Goal: Participate in discussion: Engage in conversation with other users on a specific topic

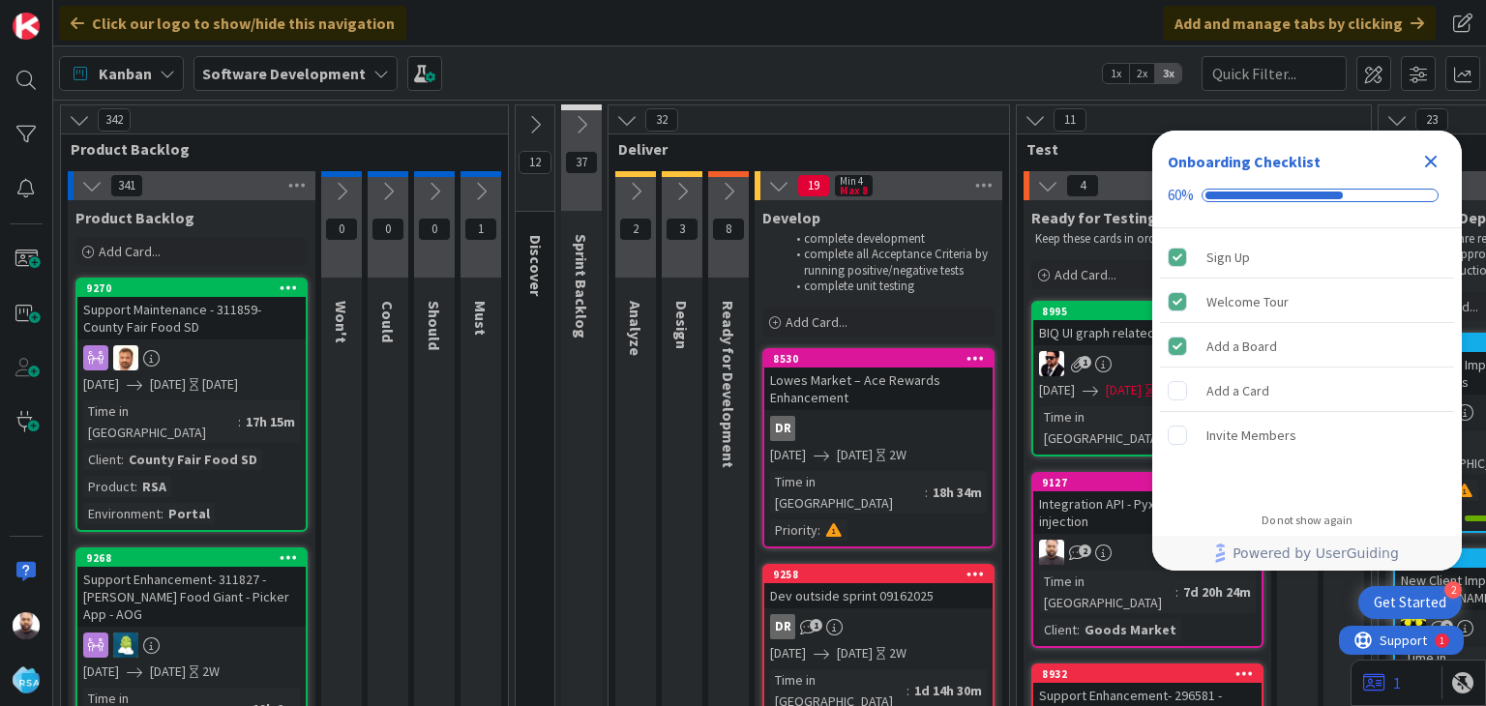
click at [1435, 162] on icon "Close Checklist" at bounding box center [1430, 161] width 23 height 23
click at [1091, 540] on div "2" at bounding box center [1147, 552] width 228 height 25
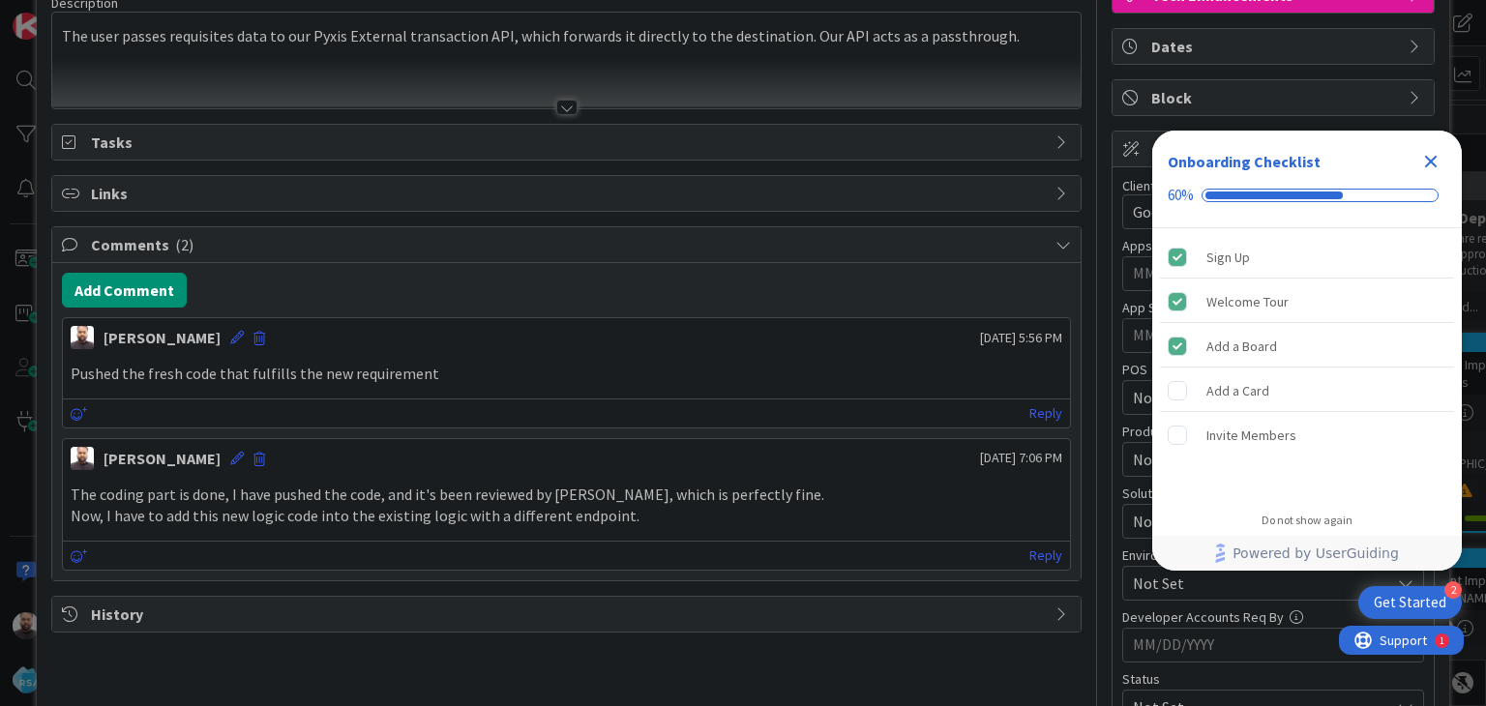
scroll to position [193, 0]
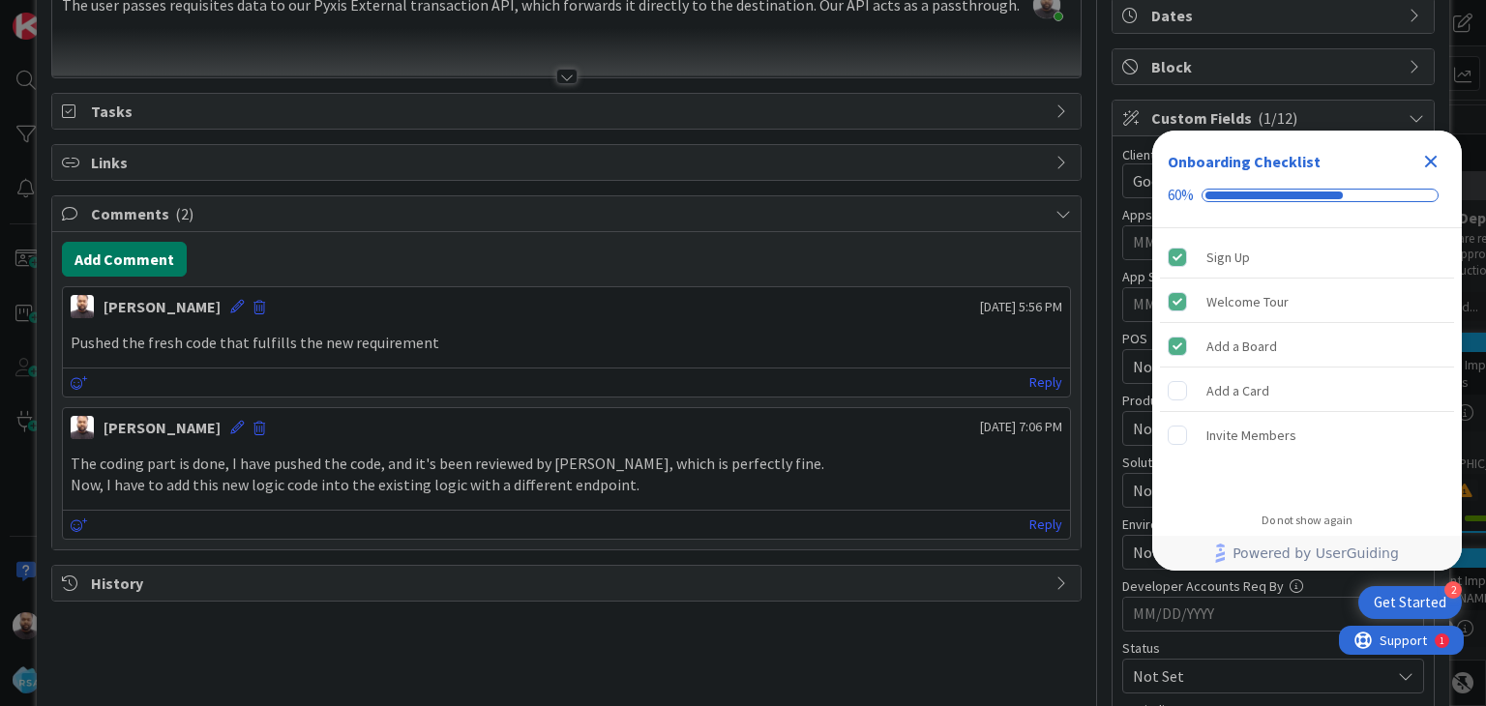
click at [130, 261] on button "Add Comment" at bounding box center [124, 259] width 125 height 35
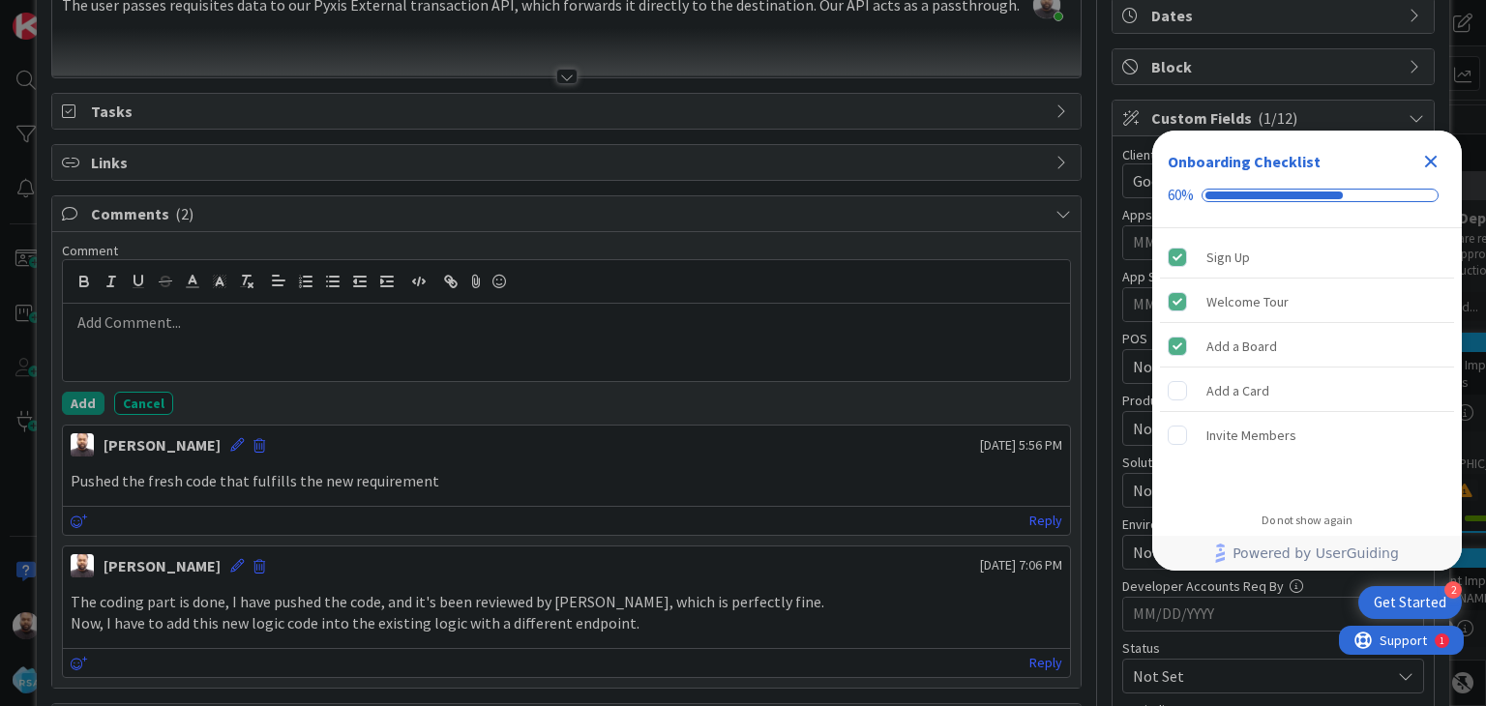
click at [192, 318] on p at bounding box center [566, 322] width 991 height 22
click at [378, 315] on p "Now, it's in the testing stage, but somehow" at bounding box center [566, 322] width 991 height 22
click at [141, 407] on button "Cancel" at bounding box center [143, 403] width 59 height 23
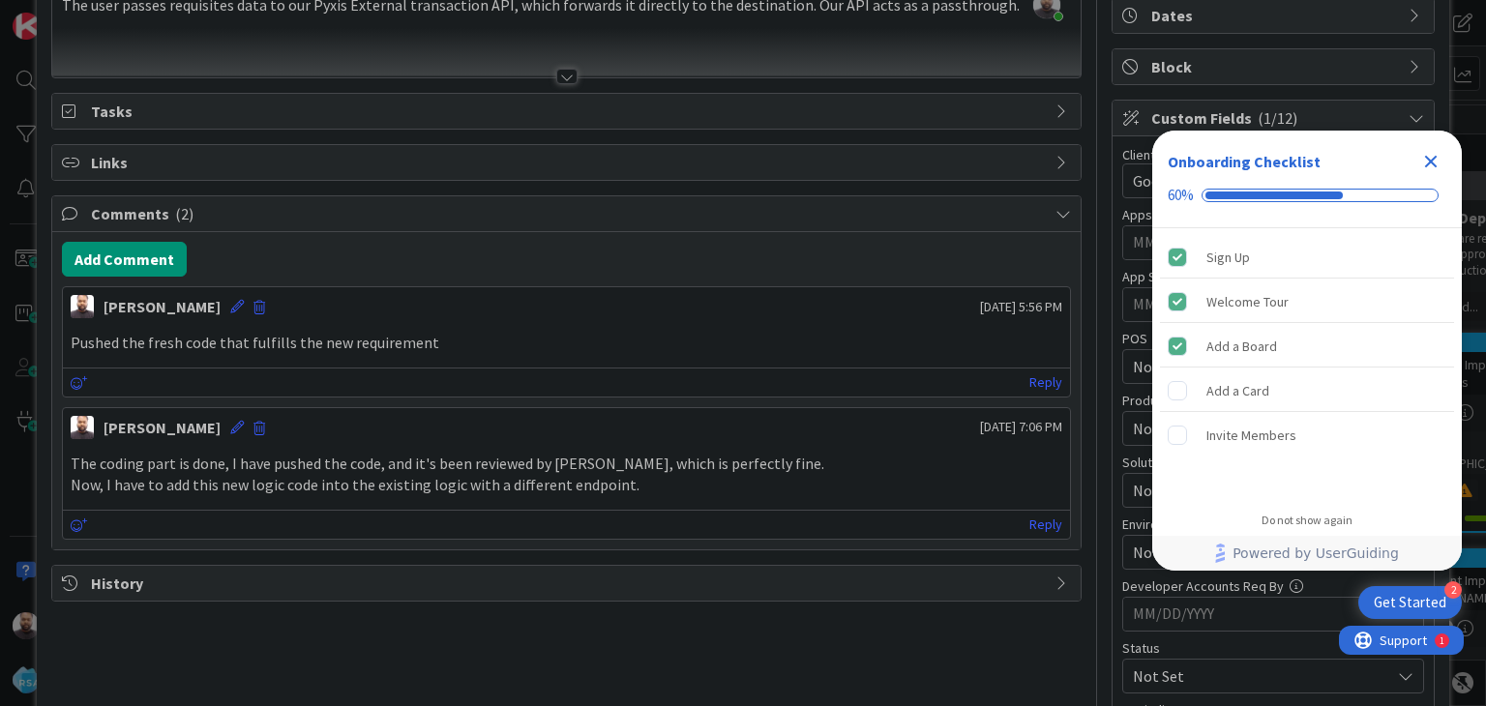
click at [1428, 163] on icon "Close Checklist" at bounding box center [1431, 162] width 13 height 13
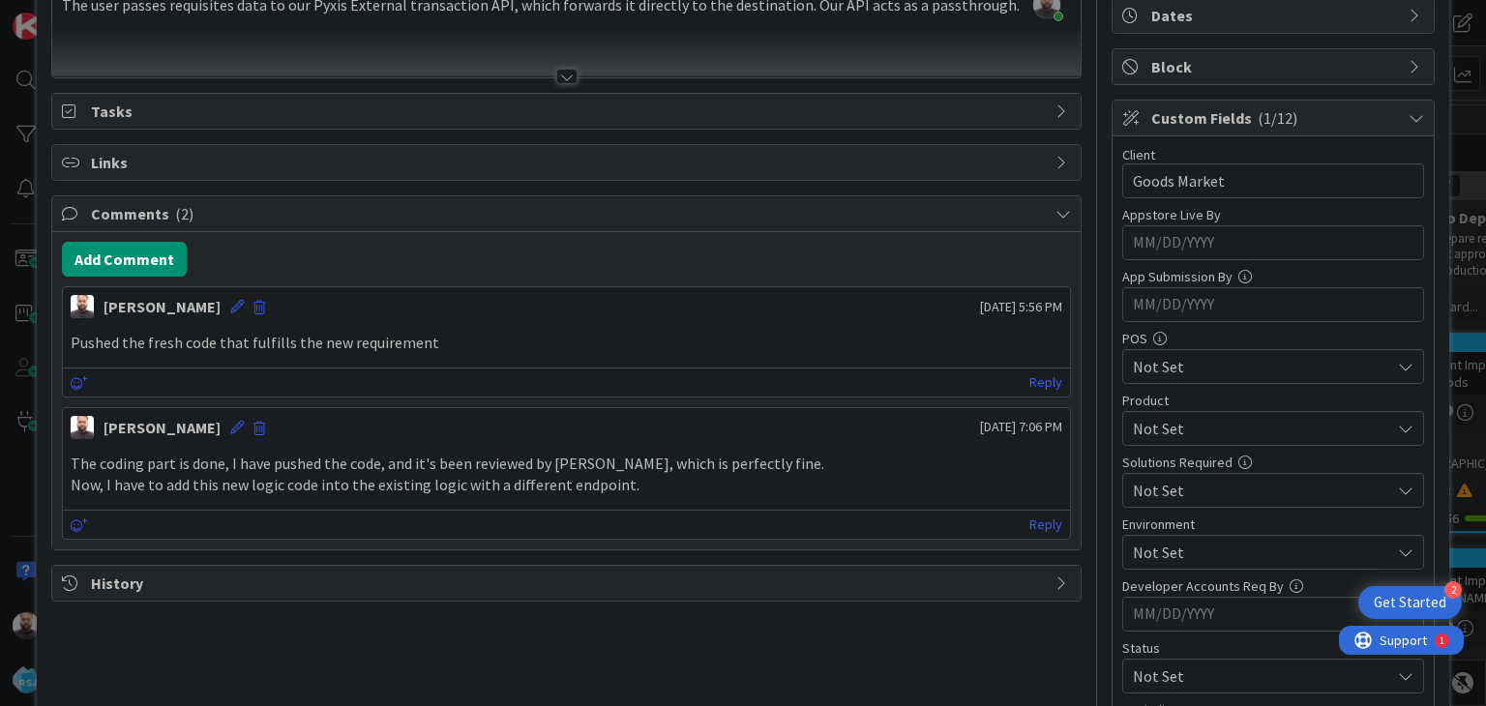
scroll to position [0, 0]
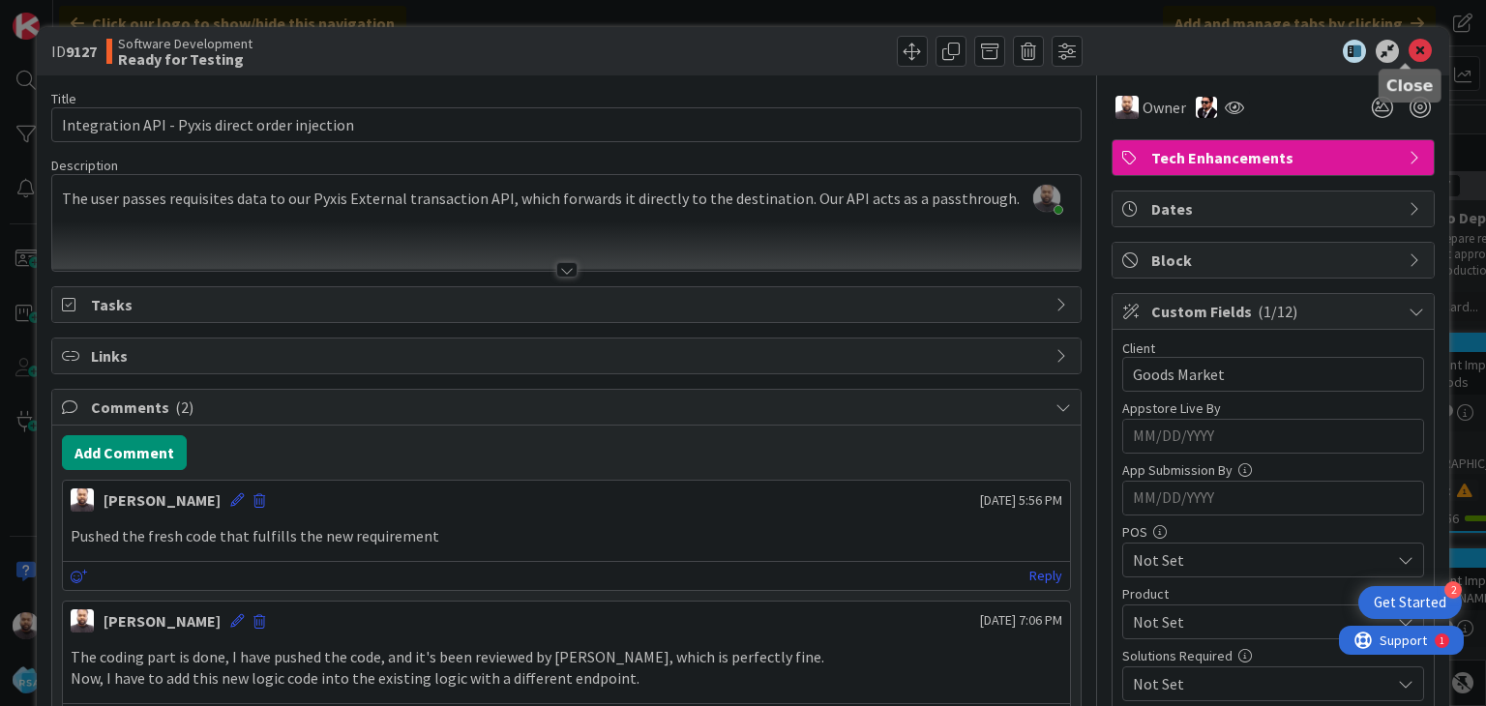
click at [1408, 49] on icon at bounding box center [1419, 51] width 23 height 23
